Goal: Transaction & Acquisition: Purchase product/service

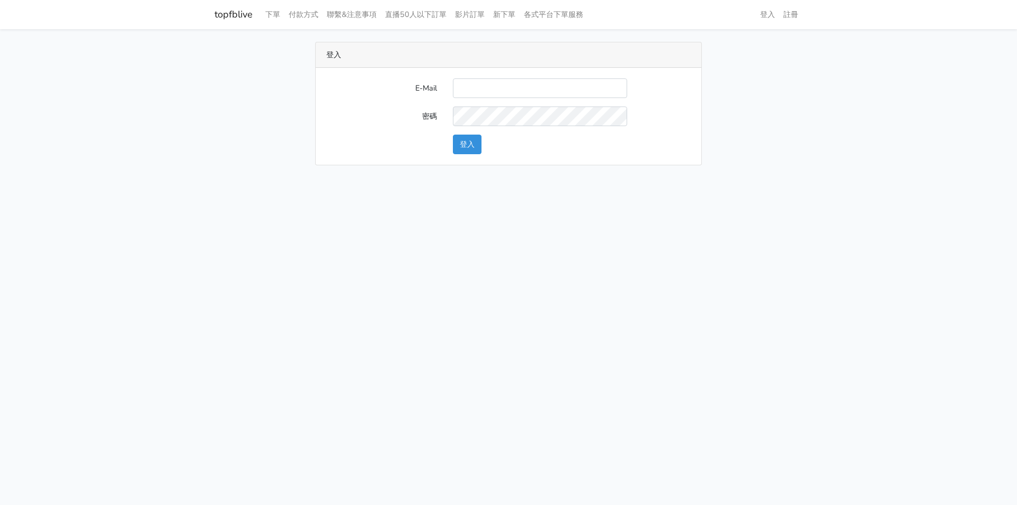
type input "[EMAIL_ADDRESS][PERSON_NAME][DOMAIN_NAME]"
click at [473, 138] on button "登入" at bounding box center [467, 145] width 29 height 20
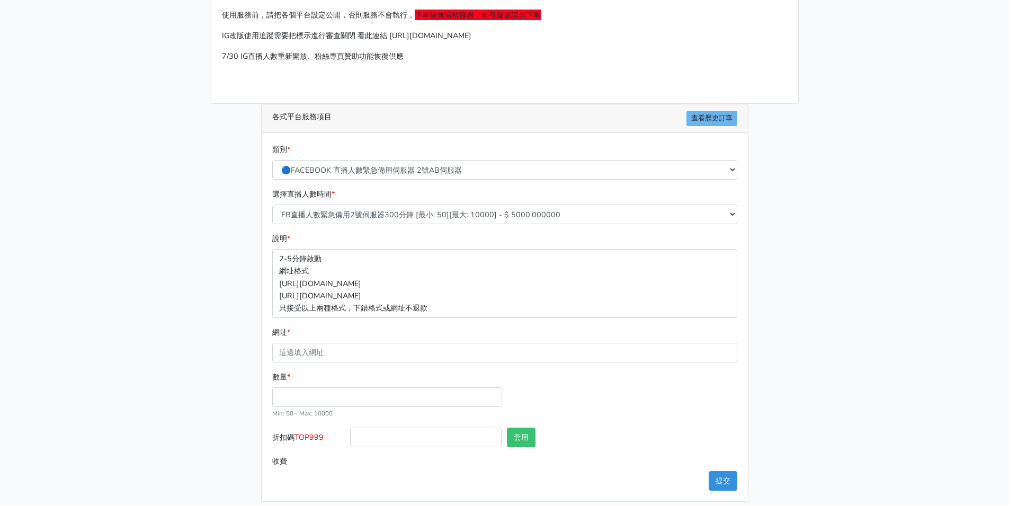
scroll to position [95, 0]
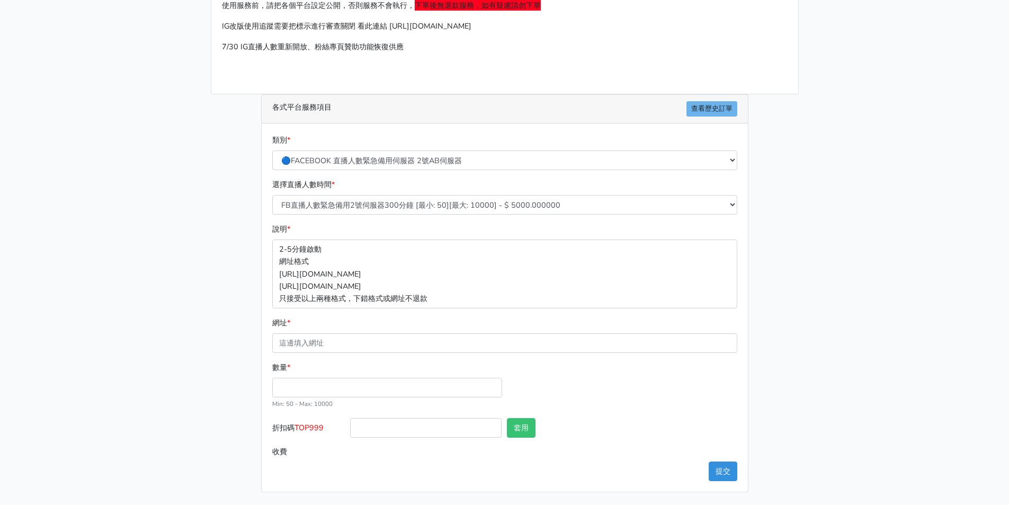
click at [366, 190] on div "選擇直播人數時間 * FB直播人數緊急備用2號伺服器300分鐘 [最小: 50][最大: 10000] - $ 5000.000000 FB直播人數緊急備用2…" at bounding box center [505, 197] width 471 height 36
click at [374, 202] on select "FB直播人數緊急備用2號伺服器300分鐘 [最小: 50][最大: 10000] - $ 5000.000000 FB直播人數緊急備用2號伺服器60分鐘 [最…" at bounding box center [504, 205] width 465 height 20
select select "578"
click at [272, 195] on select "FB直播人數緊急備用2號伺服器300分鐘 [最小: 50][最大: 10000] - $ 5000.000000 FB直播人數緊急備用2號伺服器60分鐘 [最…" at bounding box center [504, 205] width 465 height 20
click at [352, 431] on input "折扣碼 TOP999" at bounding box center [426, 428] width 152 height 20
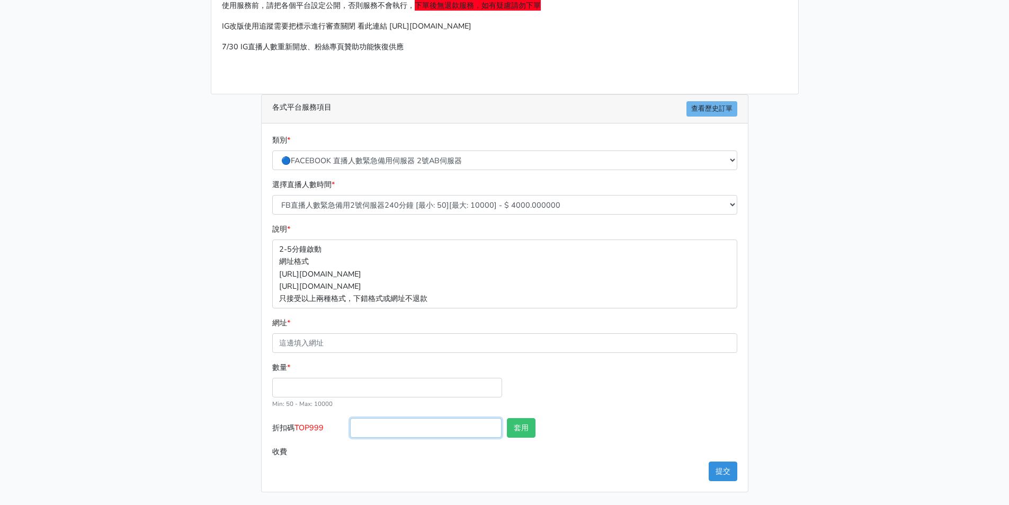
click at [352, 431] on input "折扣碼 TOP999" at bounding box center [426, 428] width 152 height 20
type input "TOP456"
click at [513, 433] on button "套用" at bounding box center [521, 428] width 29 height 20
type input "請洽管理員"
click at [421, 424] on input "TOP456" at bounding box center [426, 428] width 152 height 20
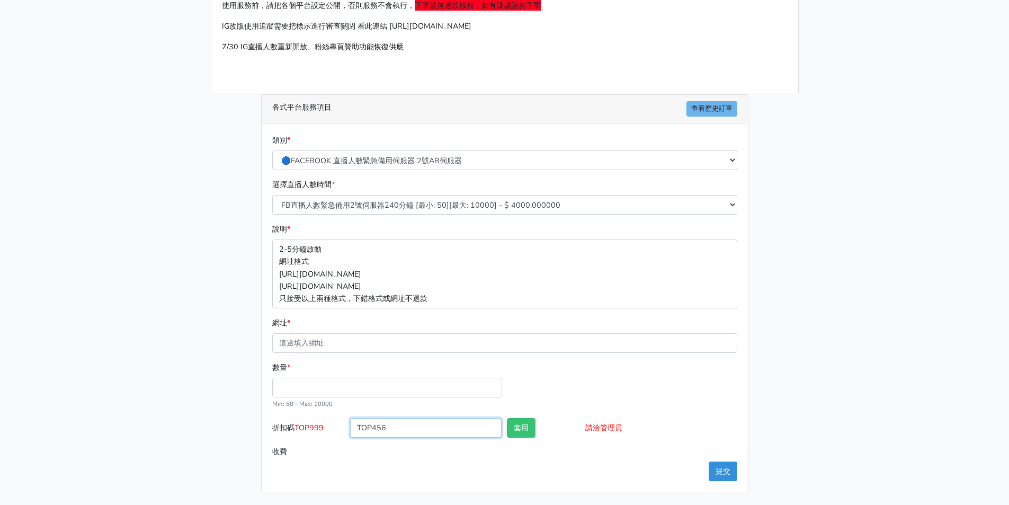
click at [421, 424] on input "TOP456" at bounding box center [426, 428] width 152 height 20
type input "TOP789"
click at [519, 433] on button "套用" at bounding box center [521, 428] width 29 height 20
click at [424, 419] on input "TOP789" at bounding box center [426, 428] width 152 height 20
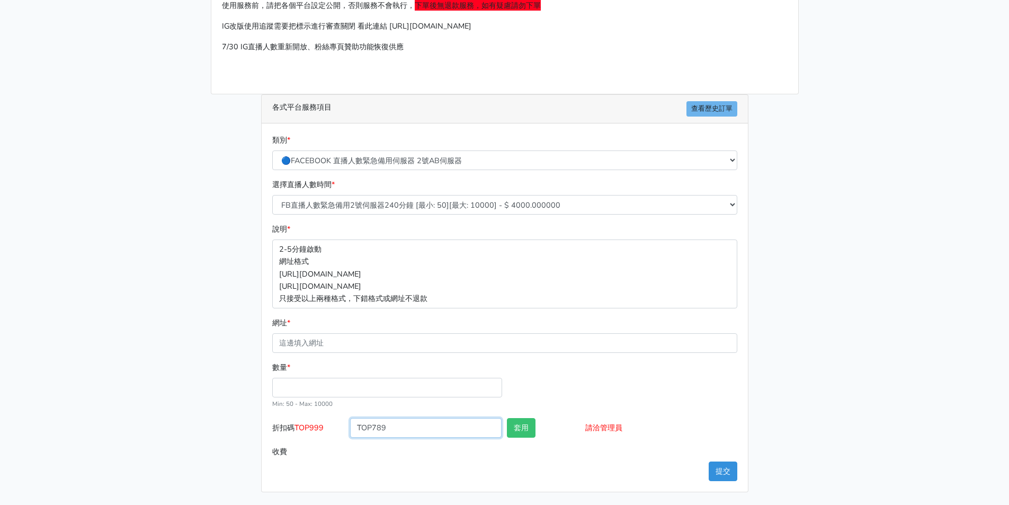
click at [426, 422] on input "TOP789" at bounding box center [426, 428] width 152 height 20
click at [426, 423] on input "TOP789" at bounding box center [426, 428] width 152 height 20
type input "TOP456"
click at [514, 429] on button "套用" at bounding box center [521, 428] width 29 height 20
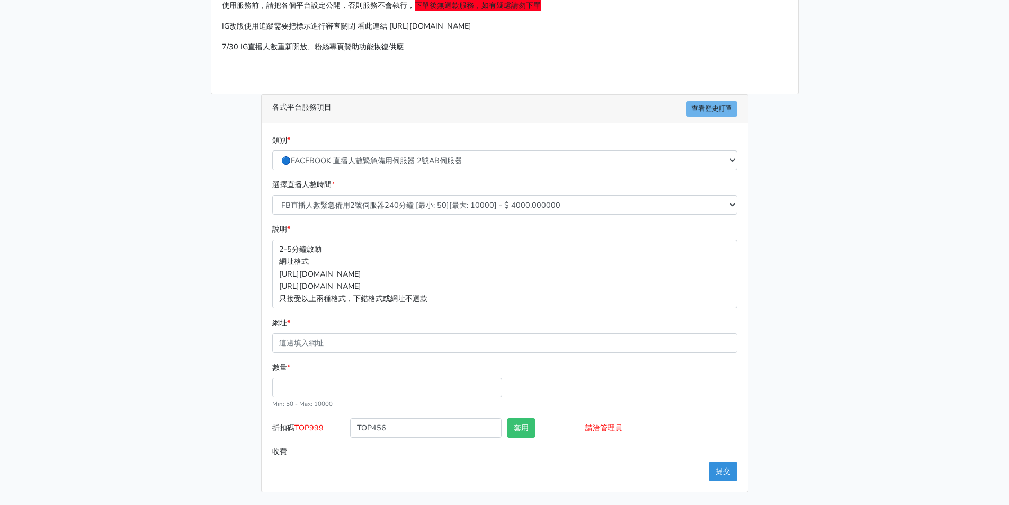
click at [613, 428] on input "請洽管理員" at bounding box center [661, 428] width 152 height 20
click at [619, 432] on input "請洽管理員" at bounding box center [661, 428] width 152 height 20
click at [619, 443] on input "收費" at bounding box center [543, 452] width 387 height 20
click at [404, 437] on input "TOP456" at bounding box center [426, 428] width 152 height 20
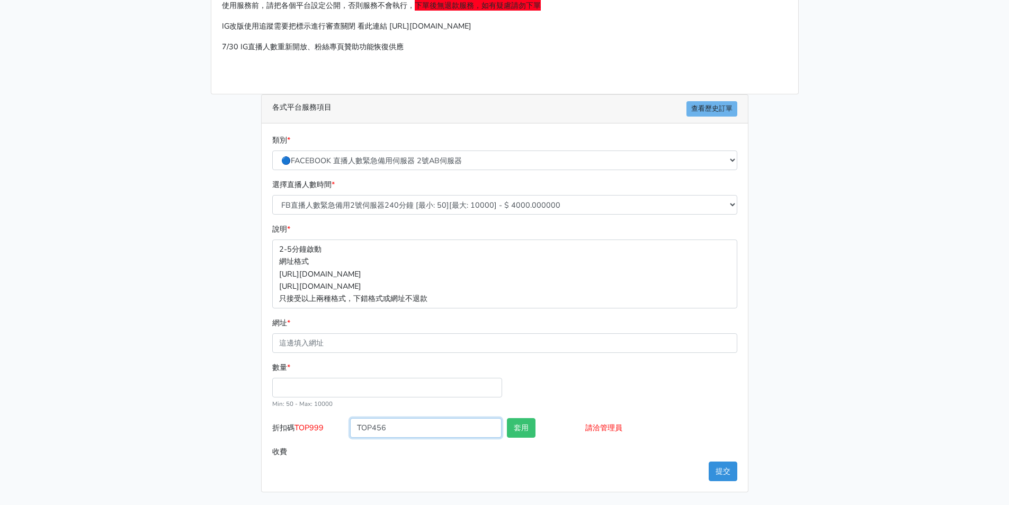
click at [404, 437] on input "TOP456" at bounding box center [426, 428] width 152 height 20
type input "TOP456"
click at [528, 431] on button "套用" at bounding box center [521, 428] width 29 height 20
type input "套用成功"
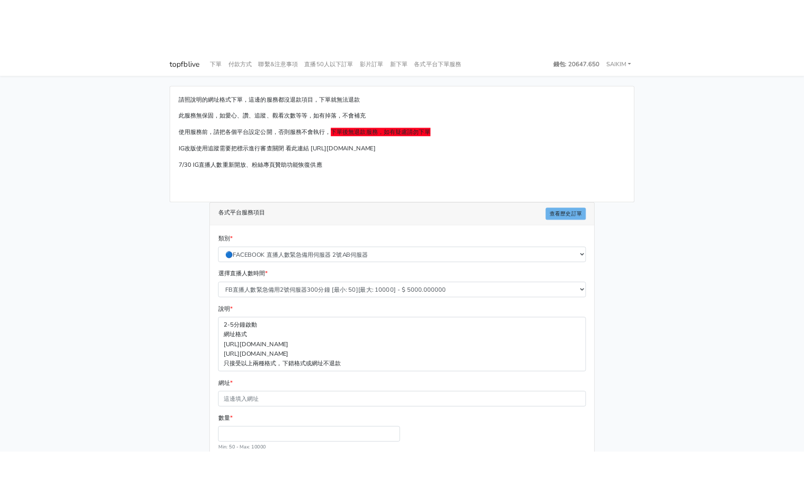
scroll to position [94, 0]
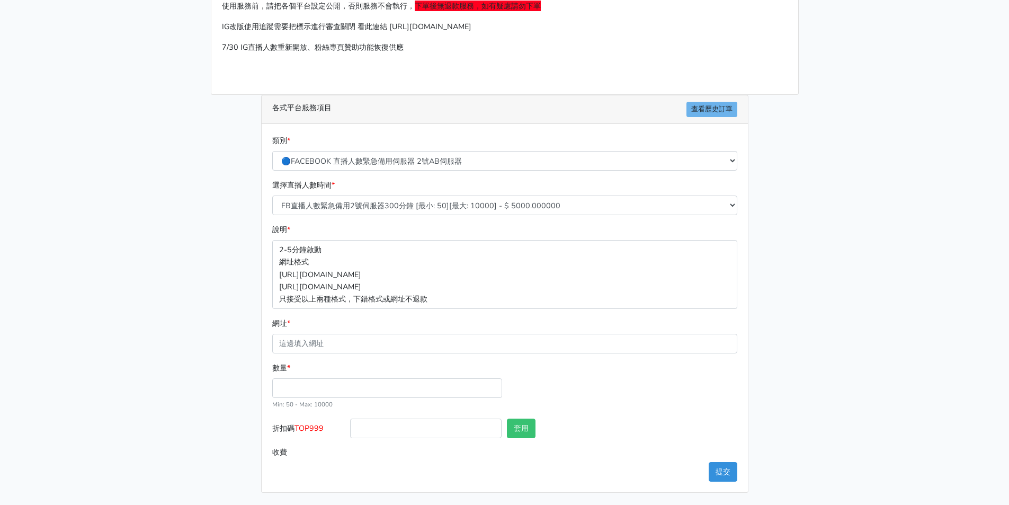
click at [374, 414] on div "數量 * Min: 50 - Max: 10000" at bounding box center [505, 390] width 471 height 57
click at [378, 427] on input "折扣碼 TOP999" at bounding box center [426, 429] width 152 height 20
type input "TOP456"
click at [522, 427] on button "套用" at bounding box center [521, 429] width 29 height 20
type input "套用成功"
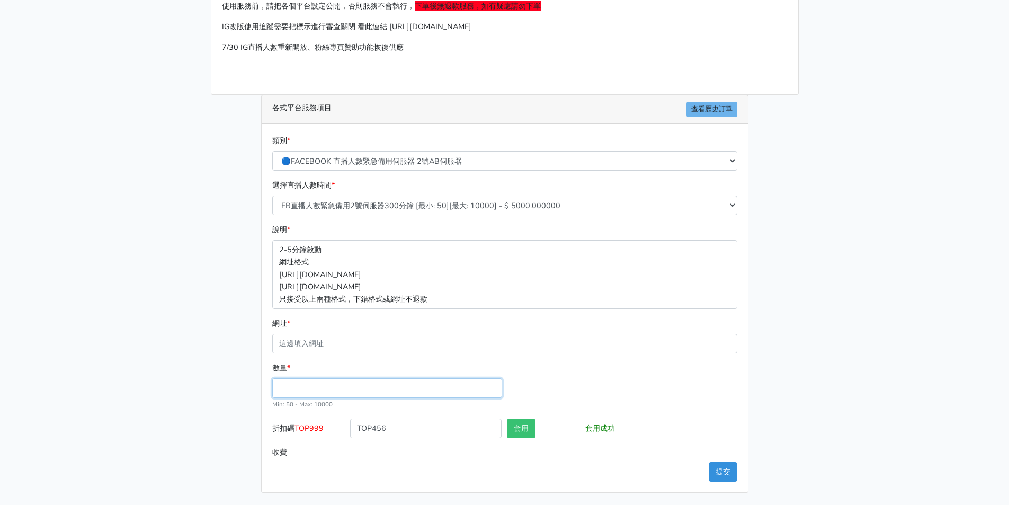
click at [371, 396] on input "數量 *" at bounding box center [387, 388] width 230 height 20
click at [392, 389] on input "數量 *" at bounding box center [387, 388] width 230 height 20
click at [476, 385] on input "數量 *" at bounding box center [387, 388] width 230 height 20
click at [503, 382] on div "數量 * Min: 50 - Max: 10000" at bounding box center [387, 386] width 235 height 48
click at [480, 389] on input "數量 *" at bounding box center [387, 388] width 230 height 20
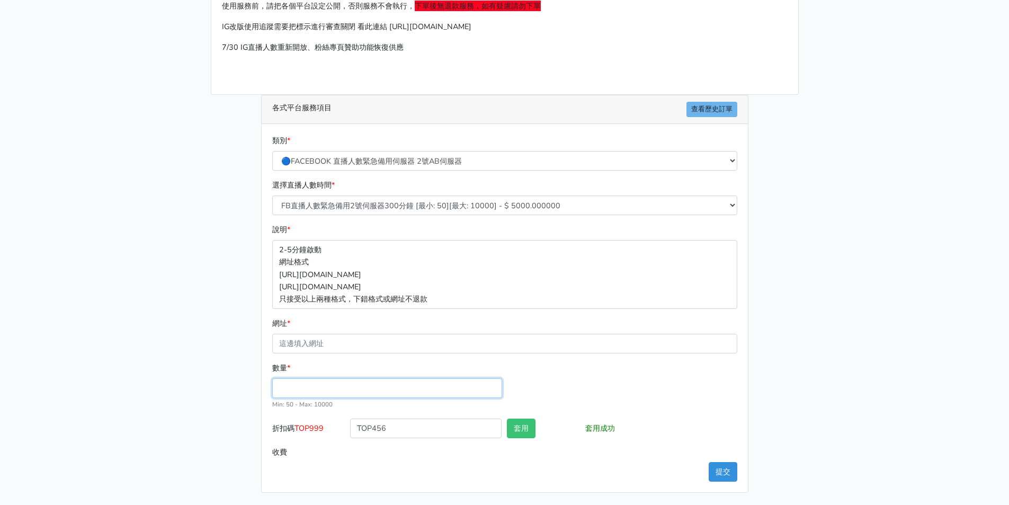
click at [439, 389] on input "數量 *" at bounding box center [387, 388] width 230 height 20
type input "300"
type input "1440.000"
click at [396, 336] on input "網址 *" at bounding box center [504, 344] width 465 height 20
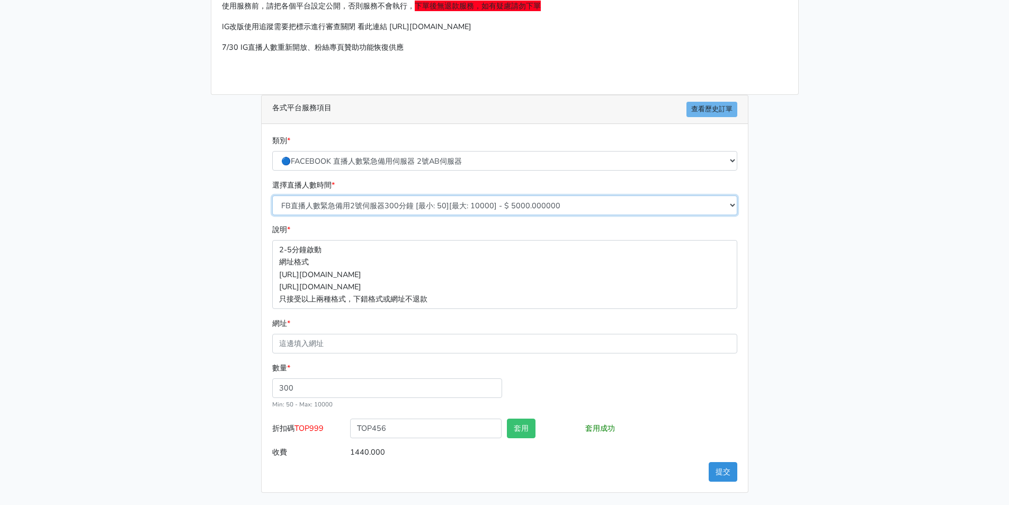
click at [413, 203] on select "FB直播人數緊急備用2號伺服器300分鐘 [最小: 50][最大: 10000] - $ 5000.000000 FB直播人數緊急備用2號伺服器60分鐘 [最…" at bounding box center [504, 206] width 465 height 20
select select "578"
click at [272, 196] on select "FB直播人數緊急備用2號伺服器300分鐘 [最小: 50][最大: 10000] - $ 5000.000000 FB直播人數緊急備用2號伺服器60分鐘 [最…" at bounding box center [504, 206] width 465 height 20
type input "1152.000"
click at [128, 318] on main "請照說明的網址格式下單，這邊的服務都沒退款項目，下單就無法退款 此服務無保固，如愛心、讚、追蹤、觀看次數等等，如有掉落，不會補充 使用服務前，請把各個平台設定…" at bounding box center [504, 220] width 1009 height 571
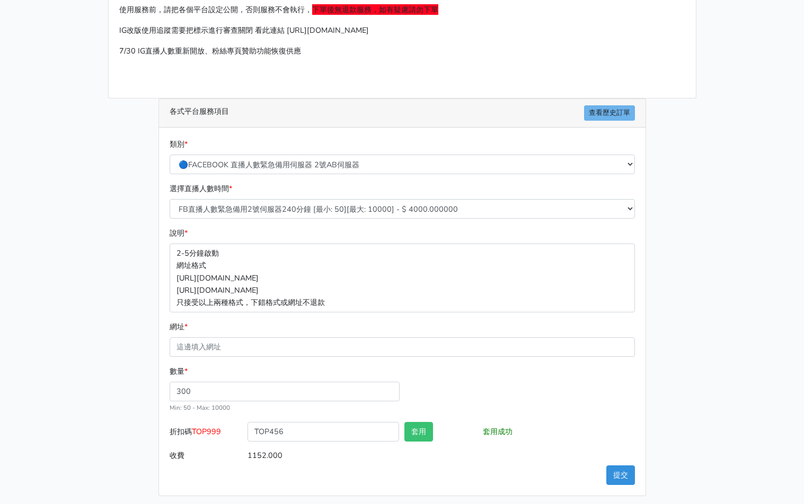
scroll to position [95, 0]
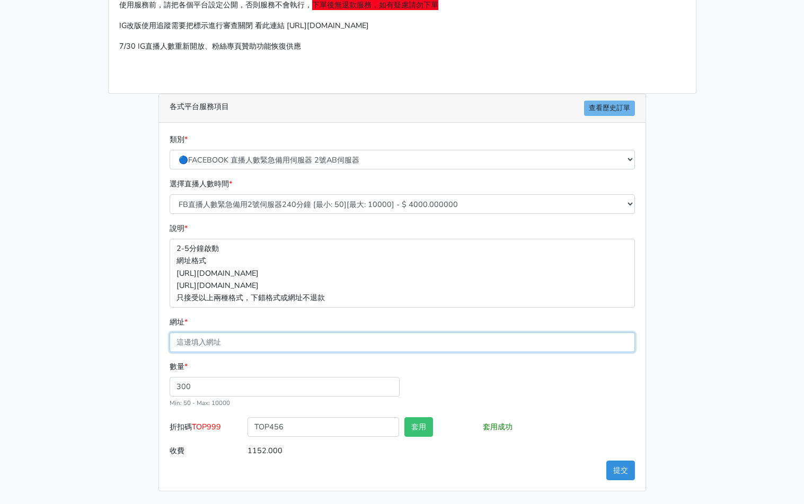
click at [261, 344] on input "網址 *" at bounding box center [402, 343] width 465 height 20
paste input "[URL][DOMAIN_NAME]"
type input "[URL][DOMAIN_NAME]"
click at [451, 478] on div "類別 * 🔵FACEBOOK 直播人數緊急備用伺服器 2號AB伺服器 🔵FACEBOOK 網軍專用貼文留言 安全保密 🔵9/30 FACEBOOK 直播人數緩…" at bounding box center [402, 307] width 486 height 368
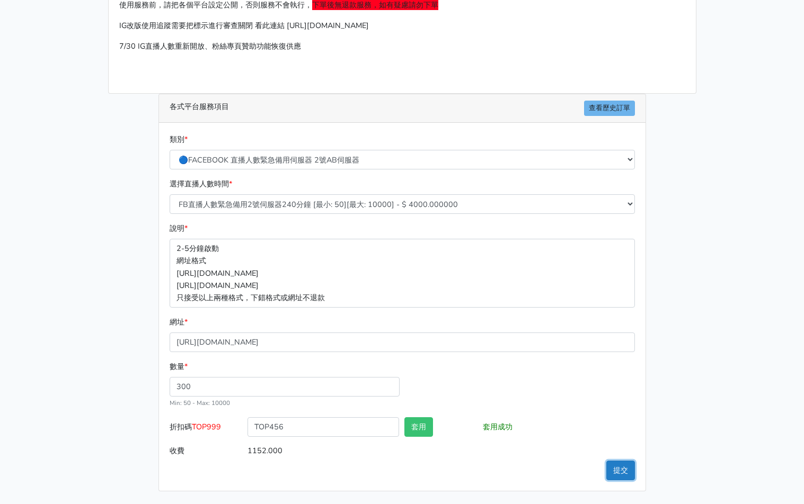
click at [623, 473] on button "提交" at bounding box center [620, 471] width 29 height 20
